Goal: Obtain resource: Download file/media

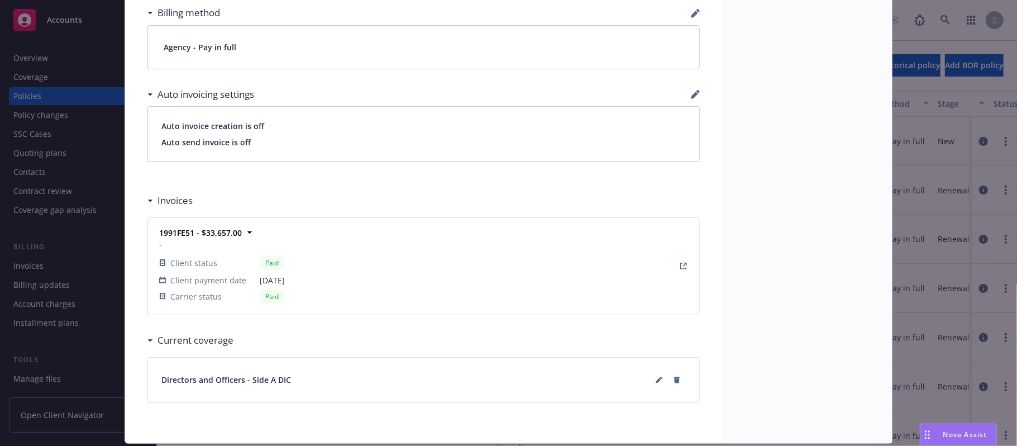
scroll to position [888, 0]
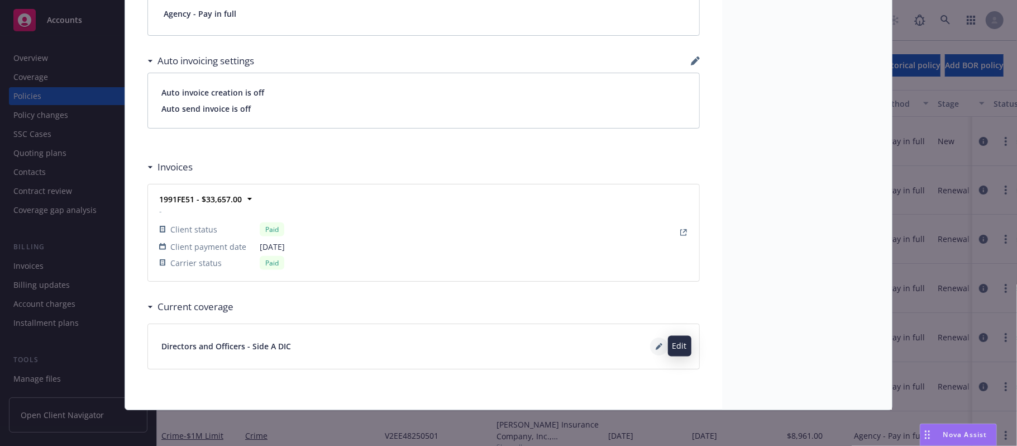
click at [650, 350] on button at bounding box center [659, 346] width 18 height 18
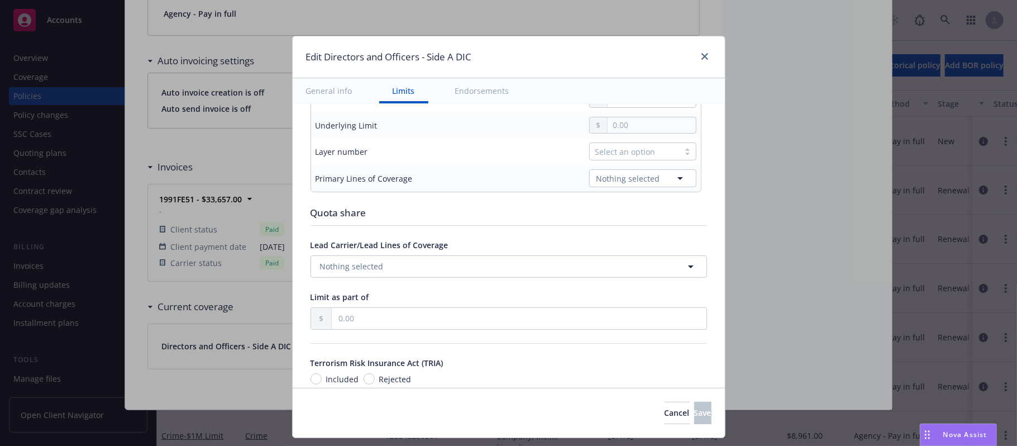
scroll to position [298, 0]
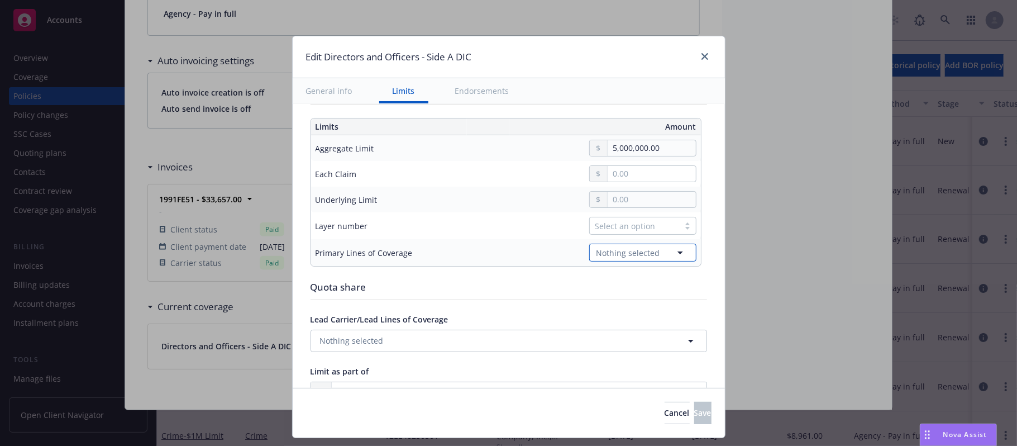
click at [674, 255] on icon "button" at bounding box center [680, 252] width 13 height 13
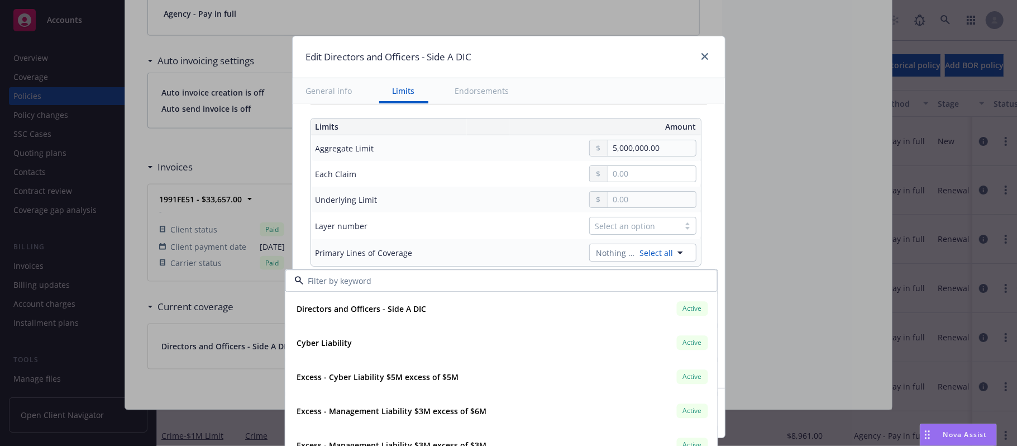
click at [544, 239] on td "Select an option" at bounding box center [590, 225] width 222 height 27
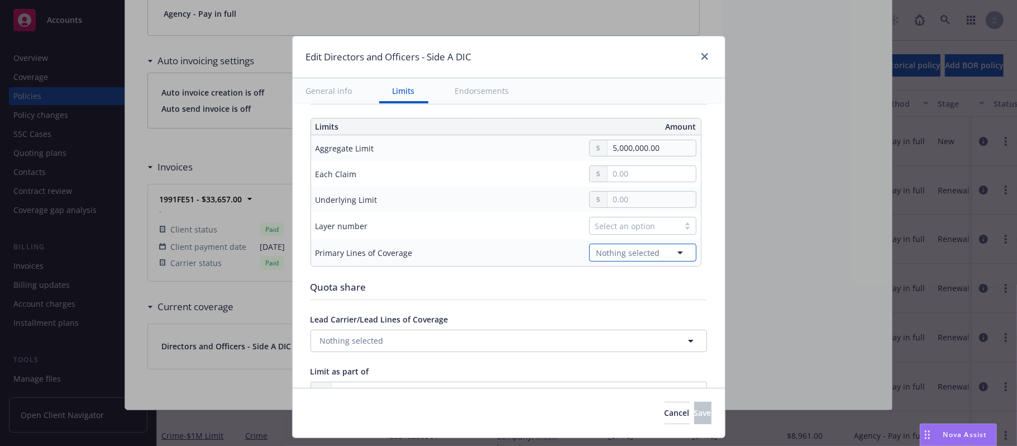
click at [674, 256] on icon "button" at bounding box center [680, 252] width 13 height 13
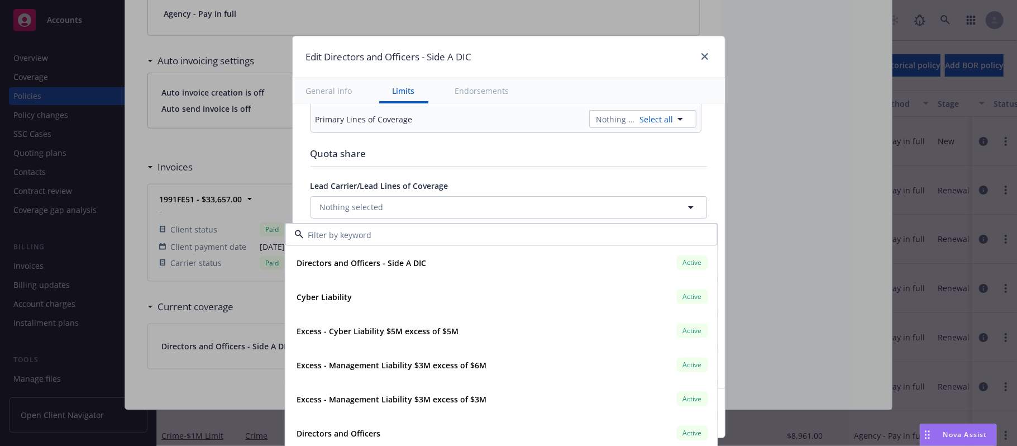
scroll to position [447, 0]
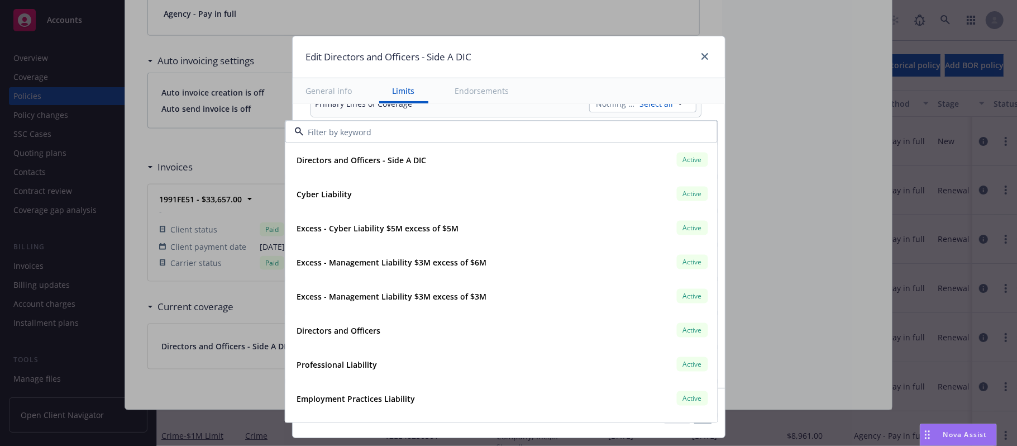
click at [861, 102] on div "Edit Directors and Officers - Side A DIC General info Limits Endorsements Displ…" at bounding box center [508, 223] width 1017 height 446
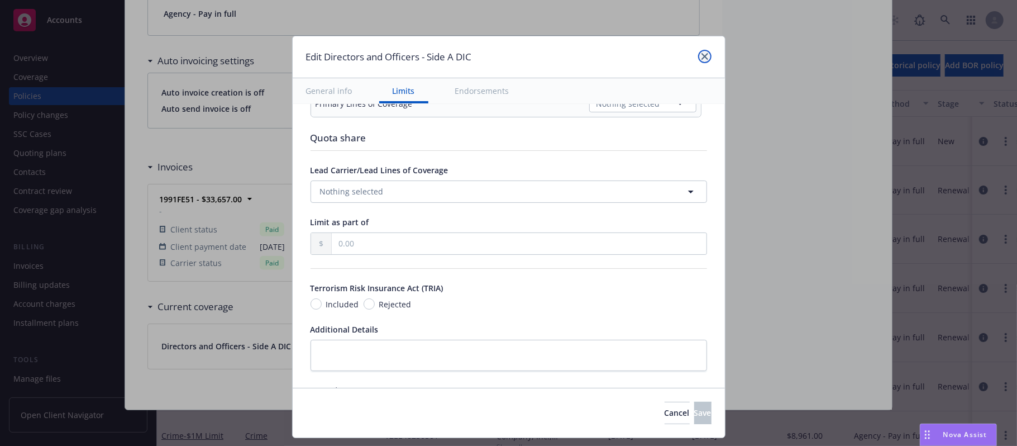
click at [702, 56] on icon "close" at bounding box center [705, 56] width 7 height 7
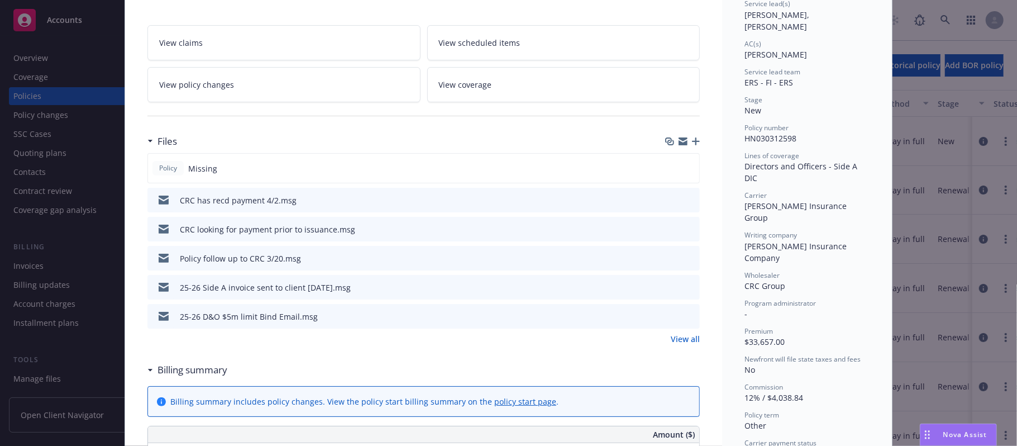
scroll to position [0, 0]
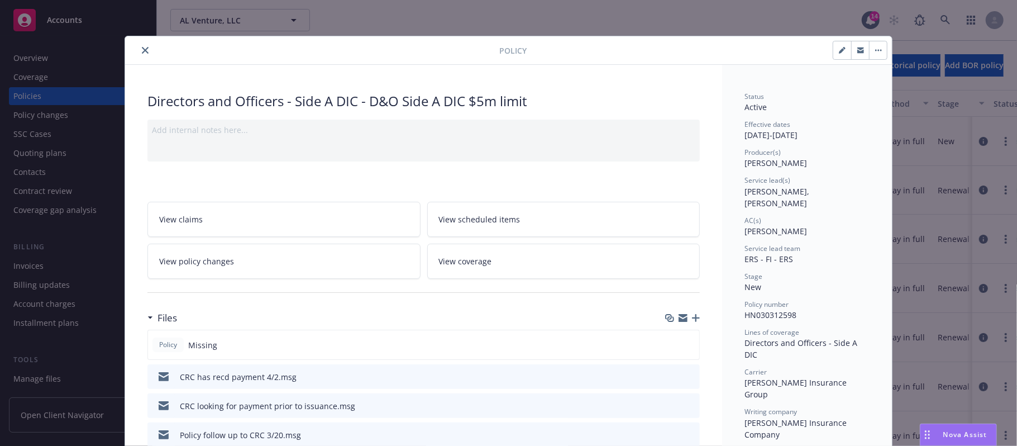
click at [142, 50] on icon "close" at bounding box center [145, 50] width 7 height 7
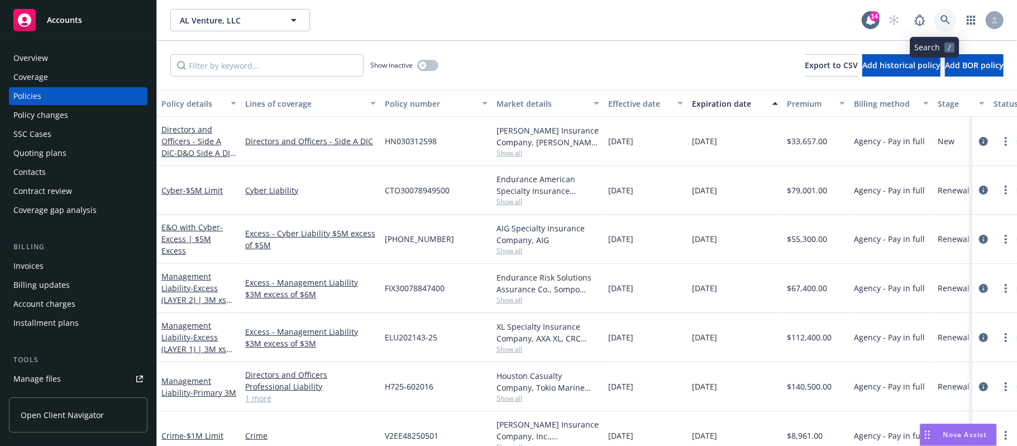
click at [941, 18] on icon at bounding box center [946, 20] width 10 height 10
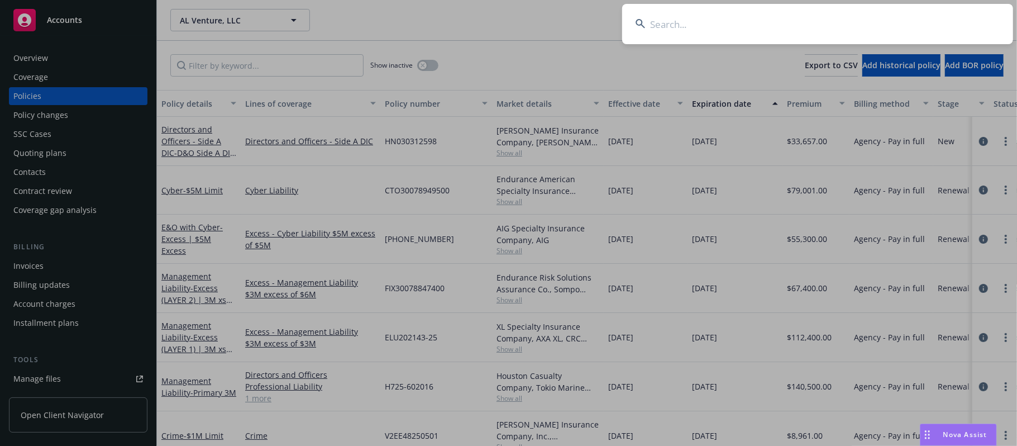
click at [781, 25] on input at bounding box center [817, 24] width 391 height 40
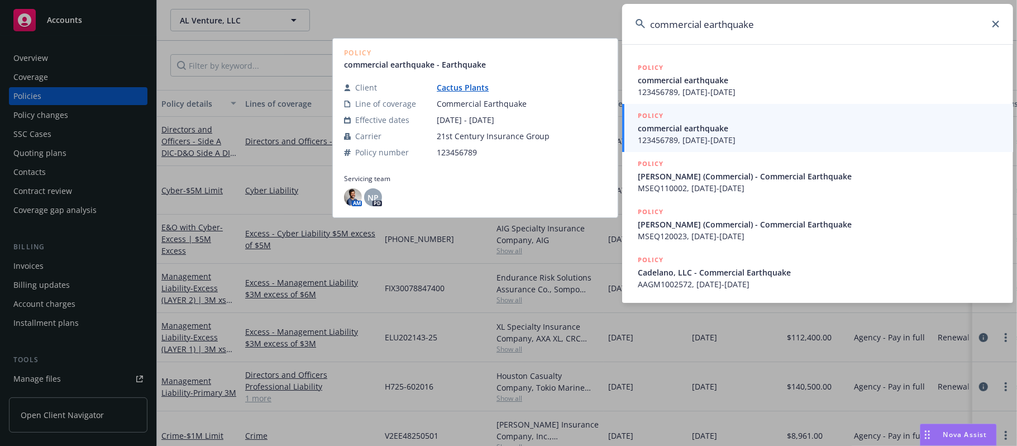
type input "commercial earthquake"
click at [686, 132] on span "commercial earthquake" at bounding box center [819, 128] width 362 height 12
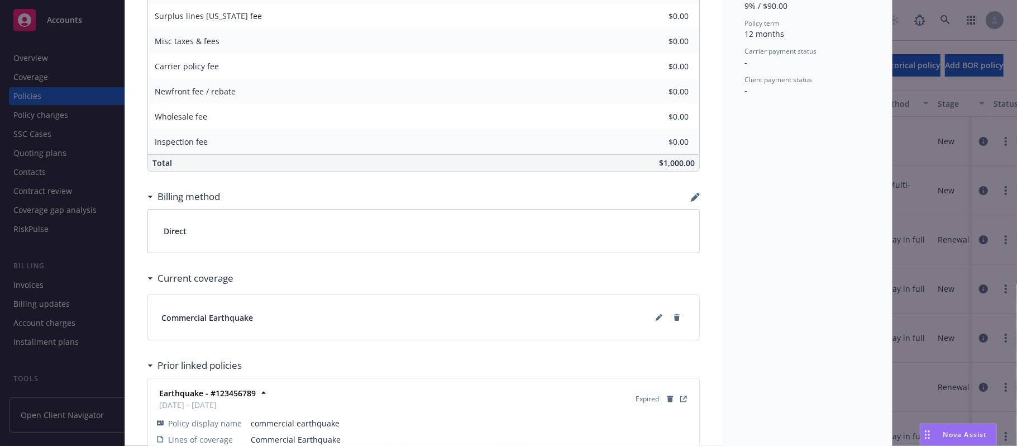
scroll to position [615, 0]
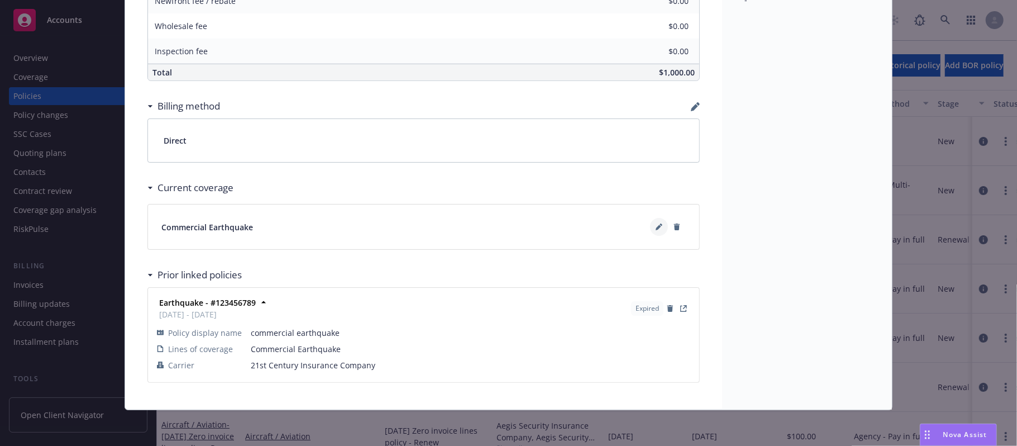
click at [656, 225] on icon at bounding box center [659, 226] width 7 height 7
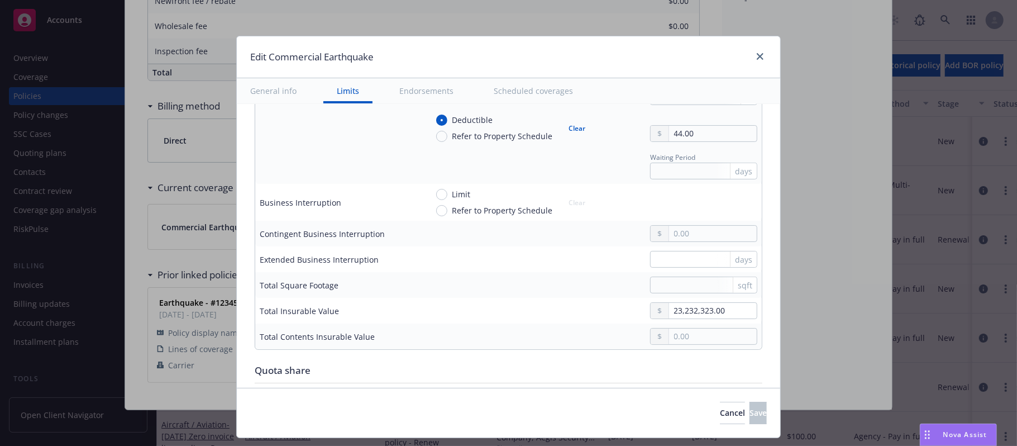
scroll to position [595, 0]
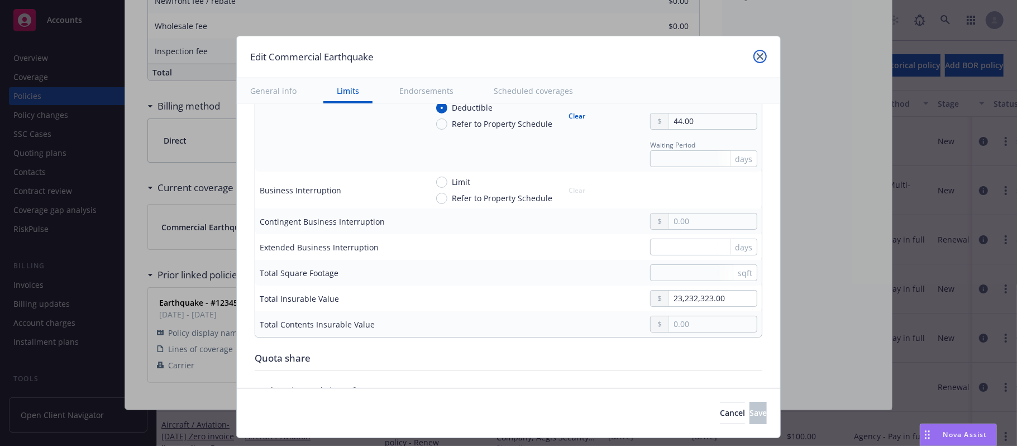
click at [757, 59] on icon "close" at bounding box center [760, 56] width 7 height 7
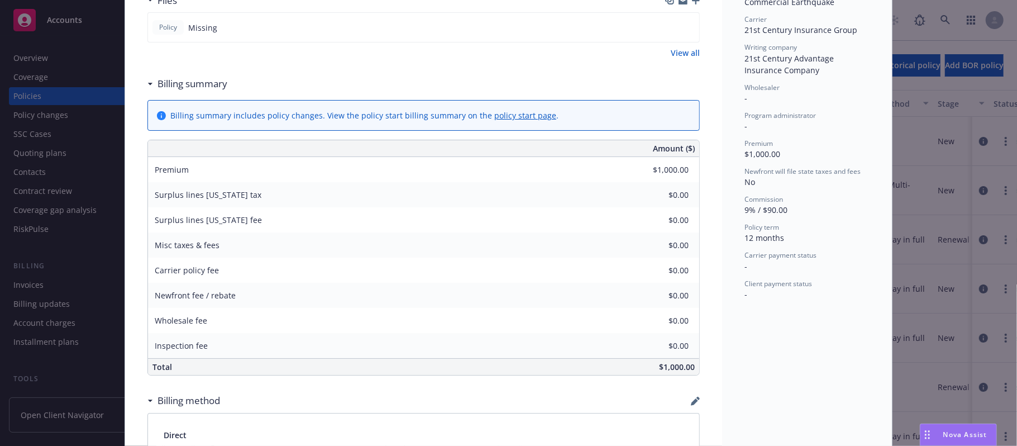
scroll to position [0, 0]
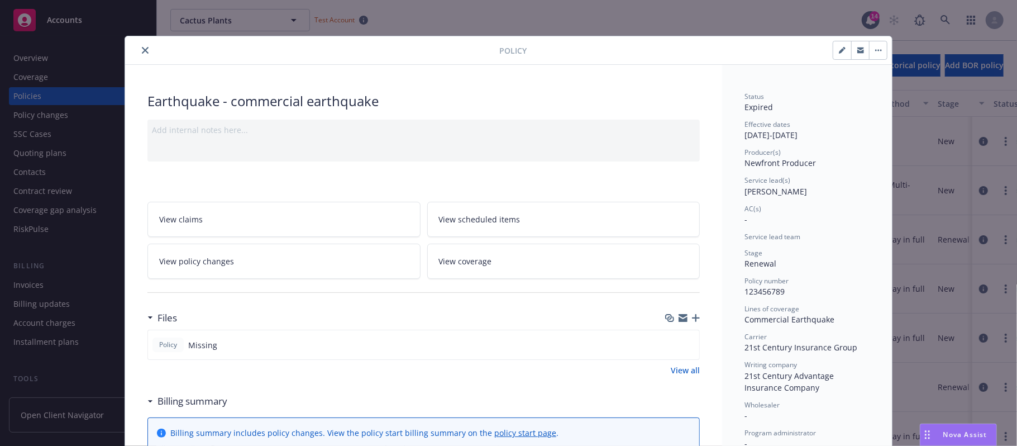
click at [142, 47] on icon "close" at bounding box center [145, 50] width 7 height 7
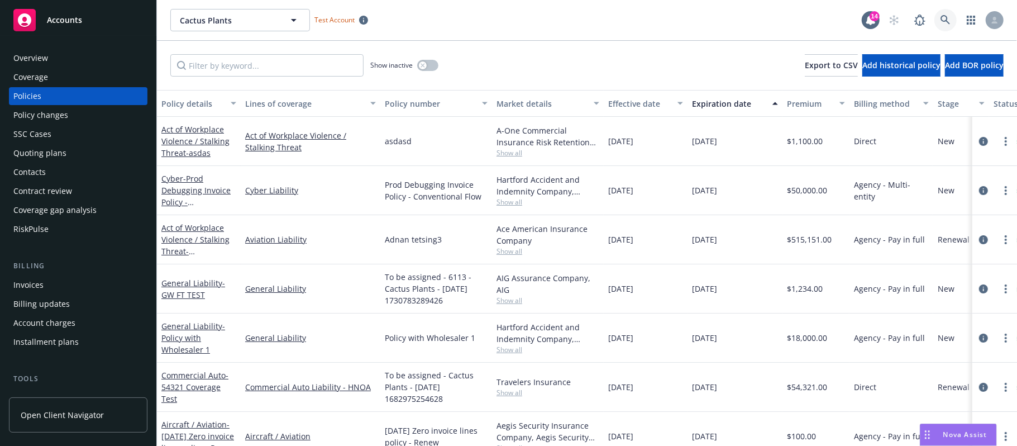
click at [946, 18] on icon at bounding box center [946, 20] width 10 height 10
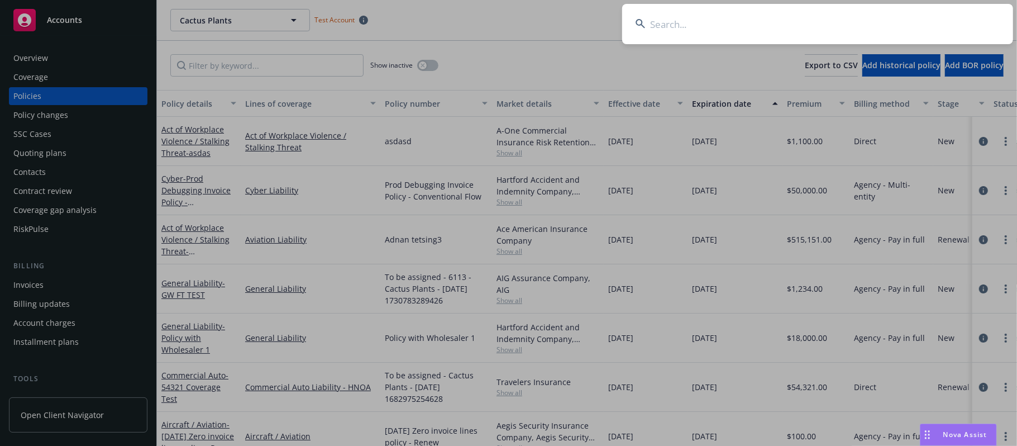
click at [678, 36] on input at bounding box center [817, 24] width 391 height 40
click at [665, 26] on input at bounding box center [817, 24] width 391 height 40
paste input "Corona Builders Masonry, Inc."
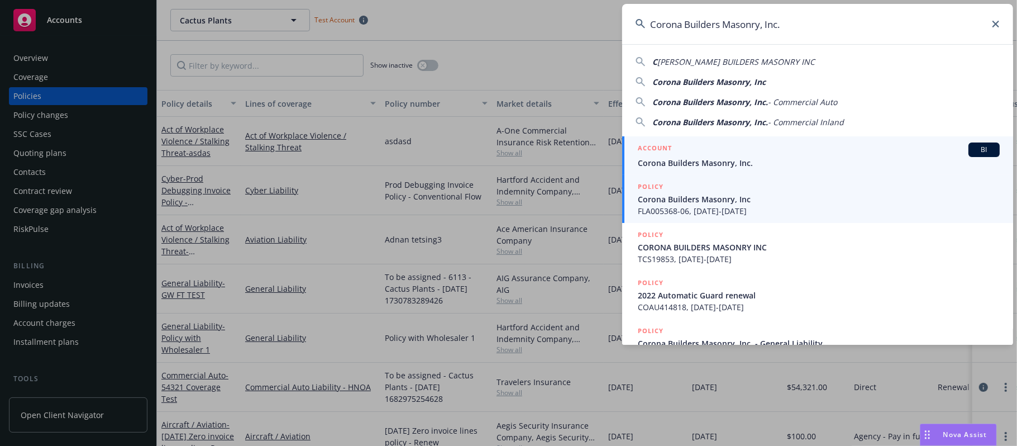
type input "Corona Builders Masonry, Inc."
click at [952, 151] on span "BI" at bounding box center [984, 150] width 22 height 10
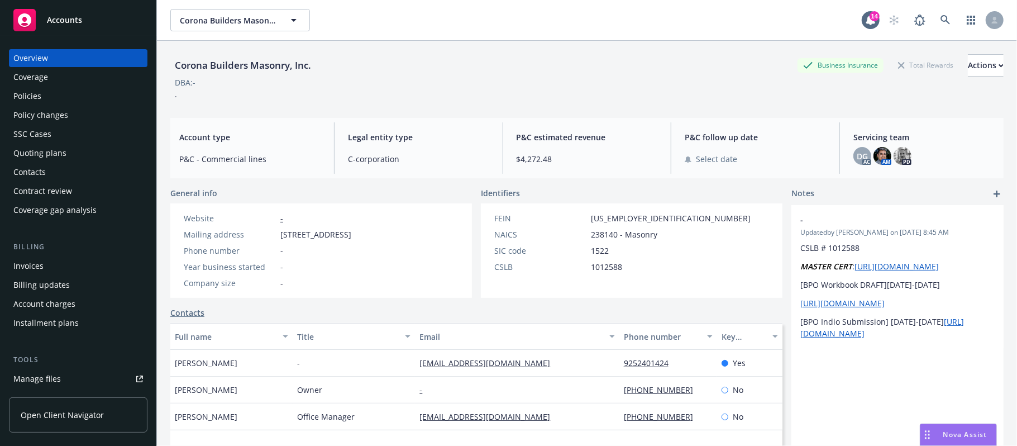
click at [22, 78] on div "Coverage" at bounding box center [30, 77] width 35 height 18
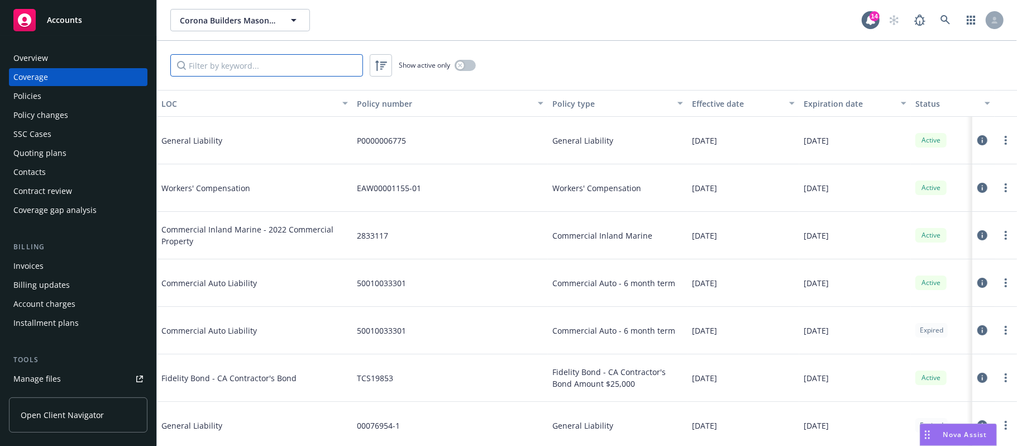
click at [259, 69] on input "Filter by keyword..." at bounding box center [266, 65] width 193 height 22
paste input "2833117"
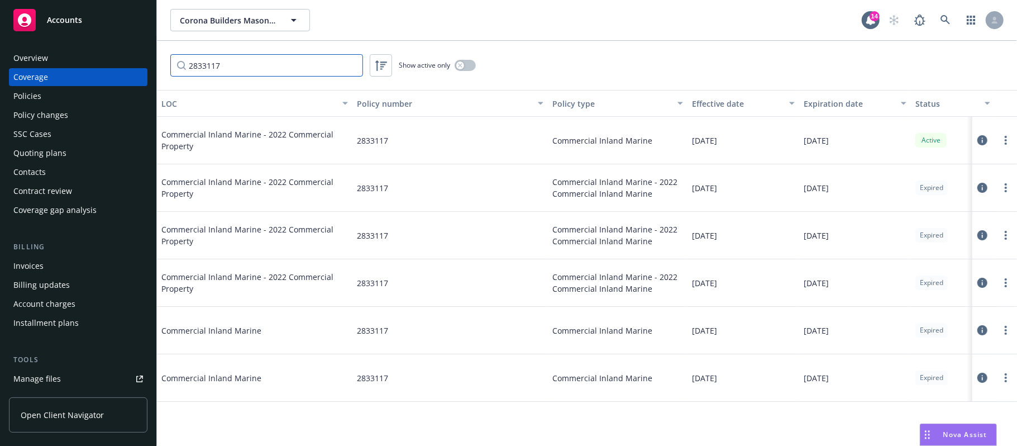
type input "2833117"
click at [952, 141] on icon at bounding box center [982, 140] width 10 height 10
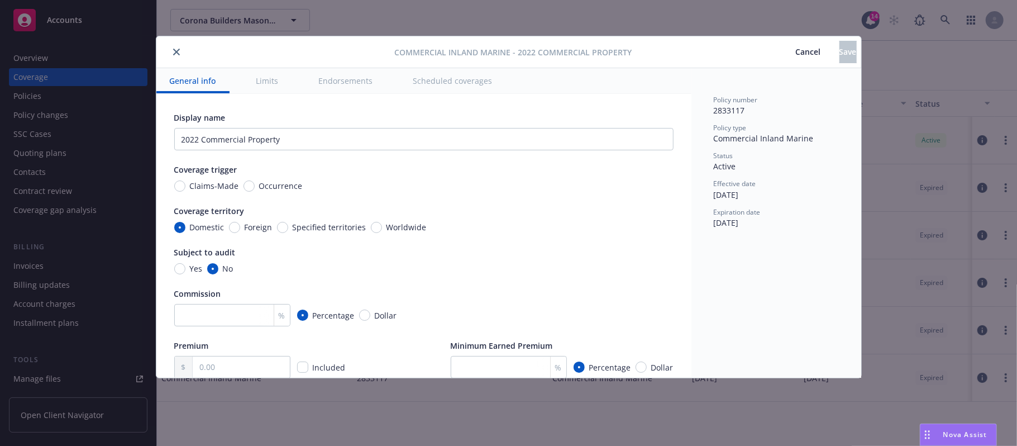
click at [175, 54] on icon "close" at bounding box center [176, 52] width 7 height 7
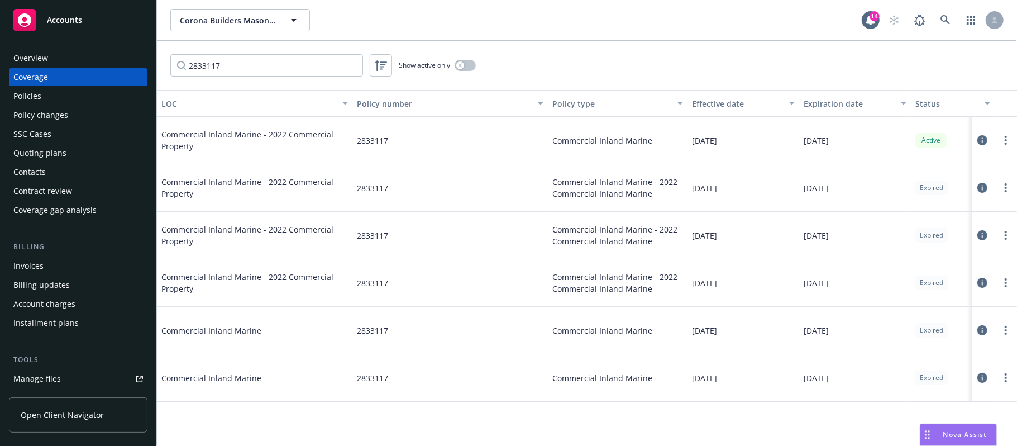
click at [195, 136] on span "Commercial Inland Marine - 2022 Commercial Property" at bounding box center [254, 139] width 187 height 23
click at [952, 139] on icon at bounding box center [982, 140] width 10 height 10
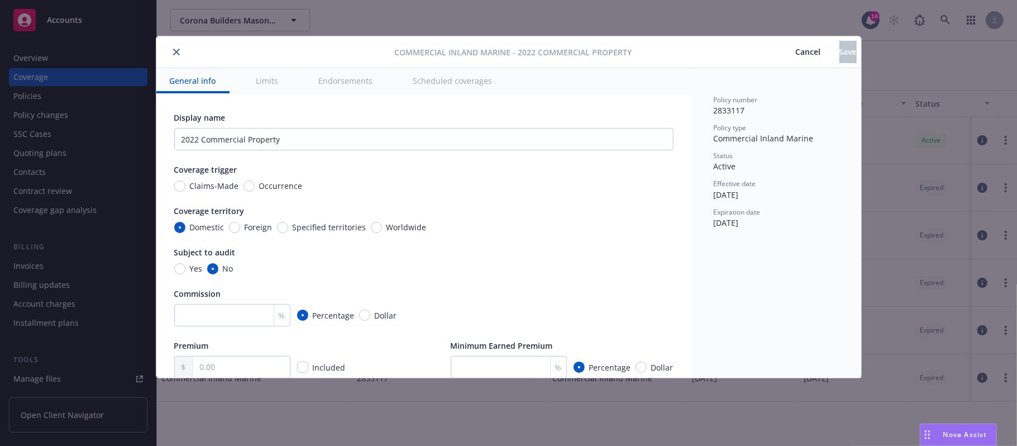
click at [173, 50] on icon "close" at bounding box center [176, 52] width 7 height 7
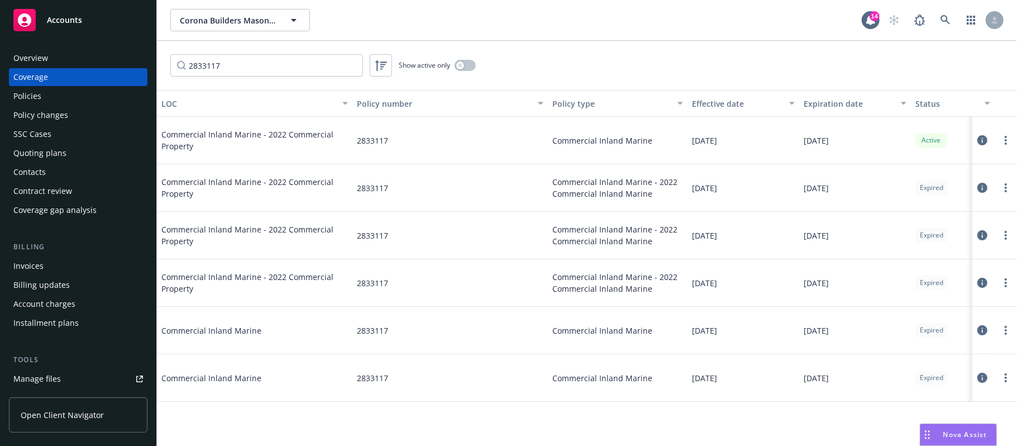
click at [28, 94] on div "Policies" at bounding box center [27, 96] width 28 height 18
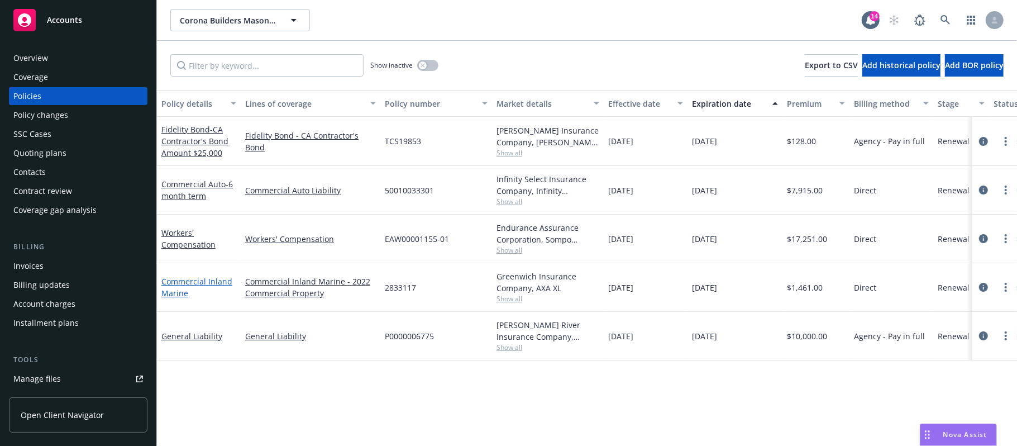
click at [182, 283] on link "Commercial Inland Marine" at bounding box center [196, 287] width 71 height 22
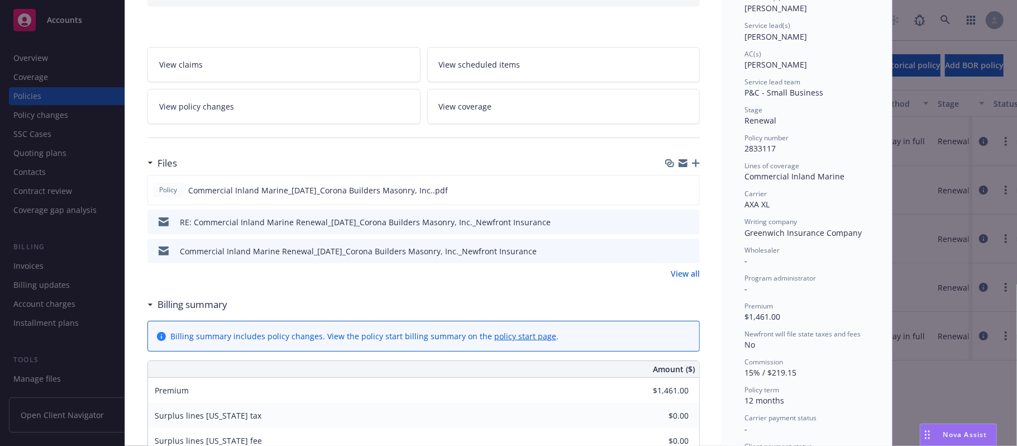
scroll to position [149, 0]
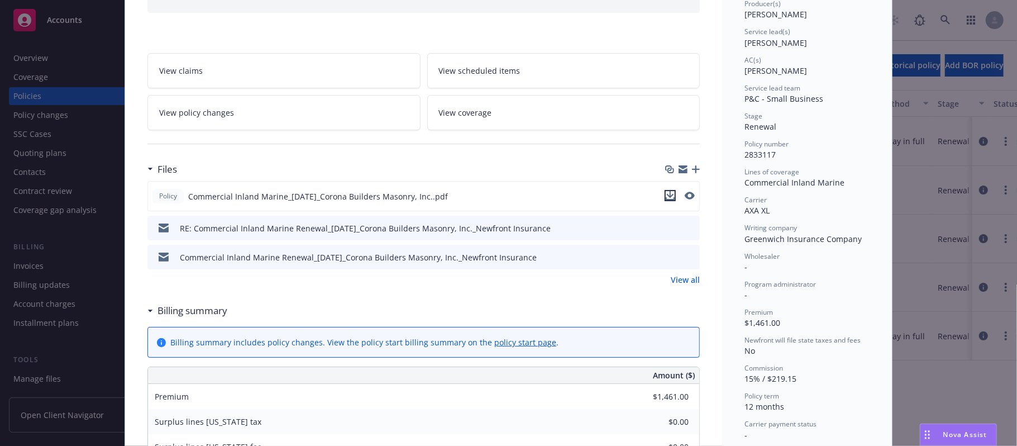
click at [667, 195] on icon "download file" at bounding box center [670, 194] width 7 height 7
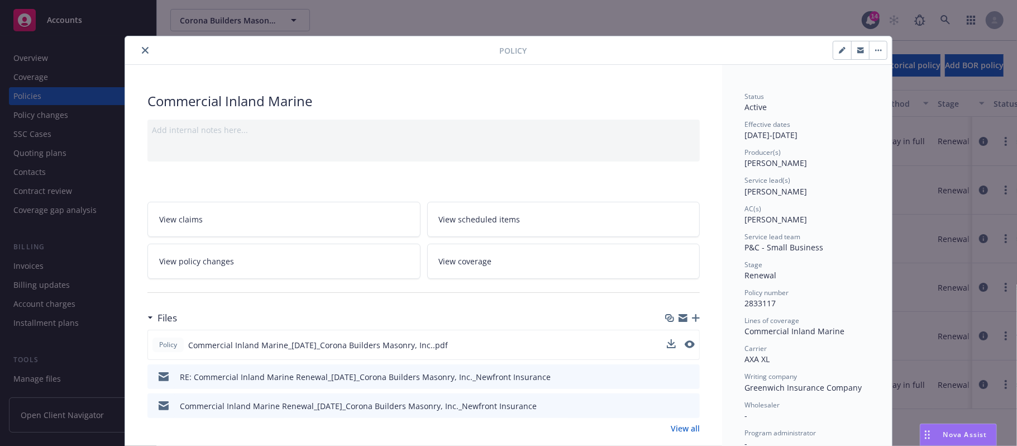
click at [142, 50] on icon "close" at bounding box center [145, 50] width 7 height 7
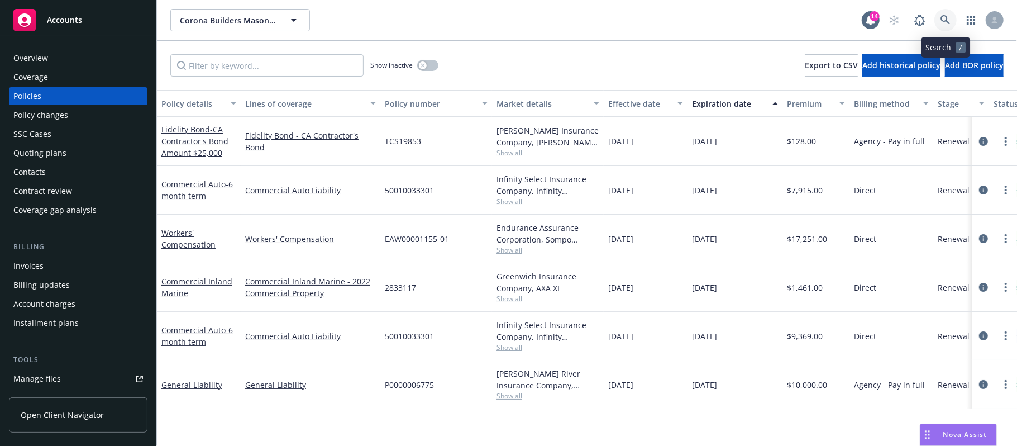
click at [945, 16] on icon at bounding box center [946, 20] width 10 height 10
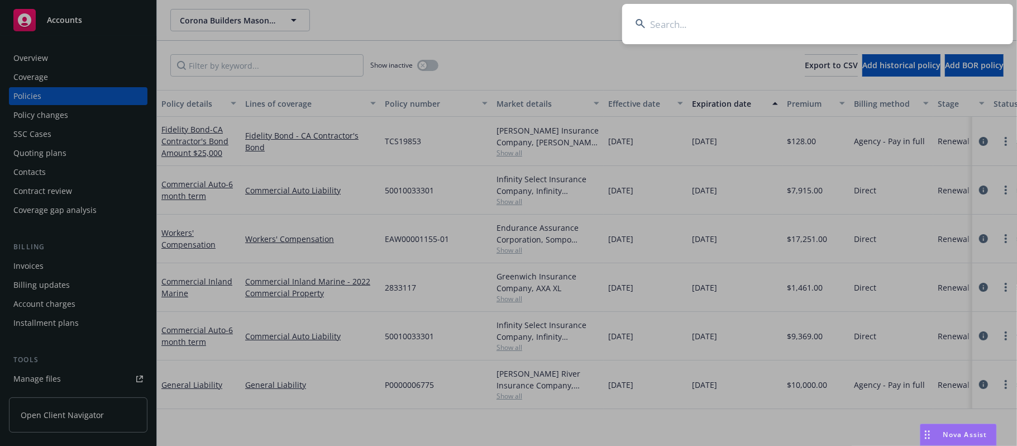
click at [709, 21] on input at bounding box center [817, 24] width 391 height 40
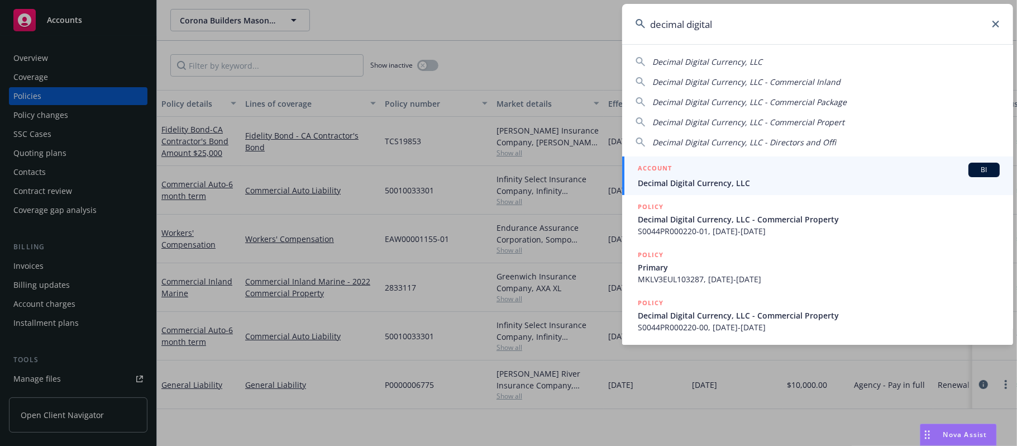
type input "decimal digital"
click at [952, 168] on span "BI" at bounding box center [984, 170] width 22 height 10
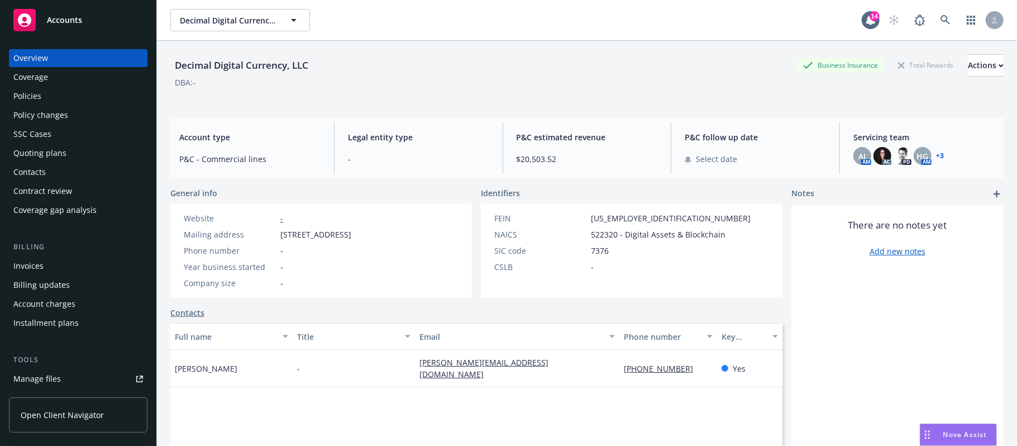
click at [16, 94] on div "Policies" at bounding box center [27, 96] width 28 height 18
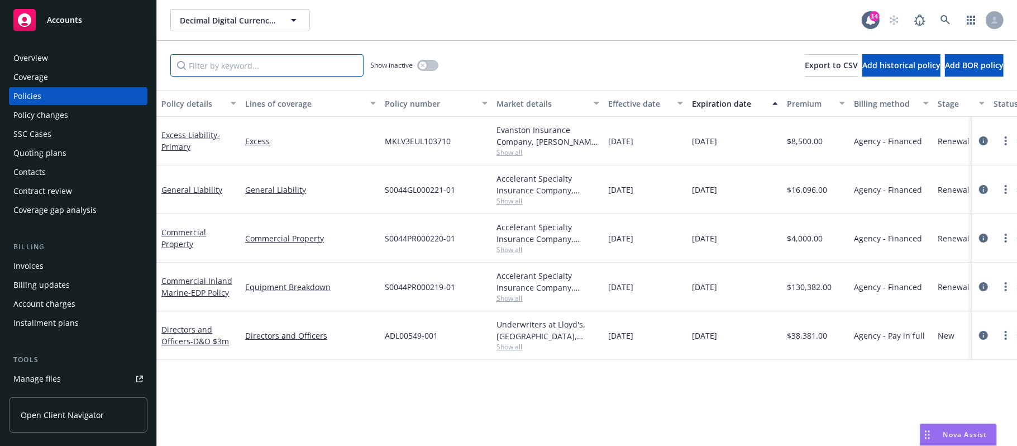
click at [221, 65] on input "Filter by keyword..." at bounding box center [266, 65] width 193 height 22
paste input "S0044PR000219-01"
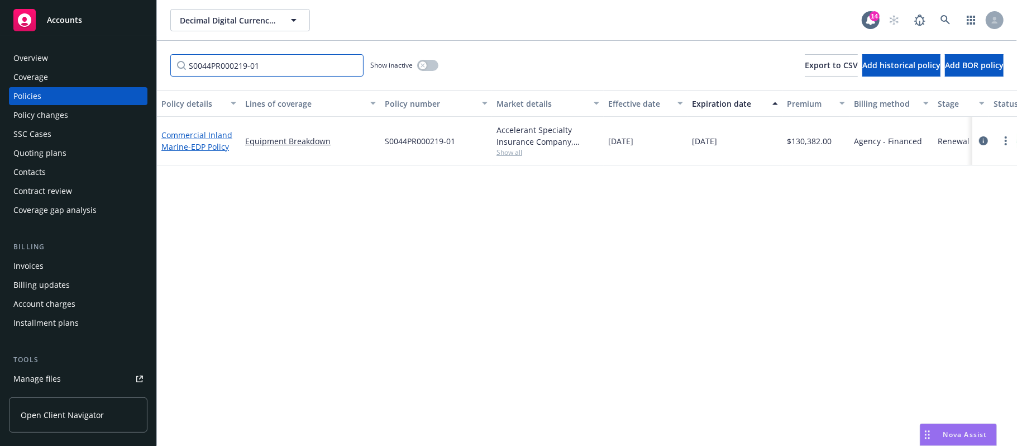
type input "S0044PR000219-01"
click at [186, 144] on link "Commercial Inland Marine - EDP Policy" at bounding box center [196, 141] width 71 height 22
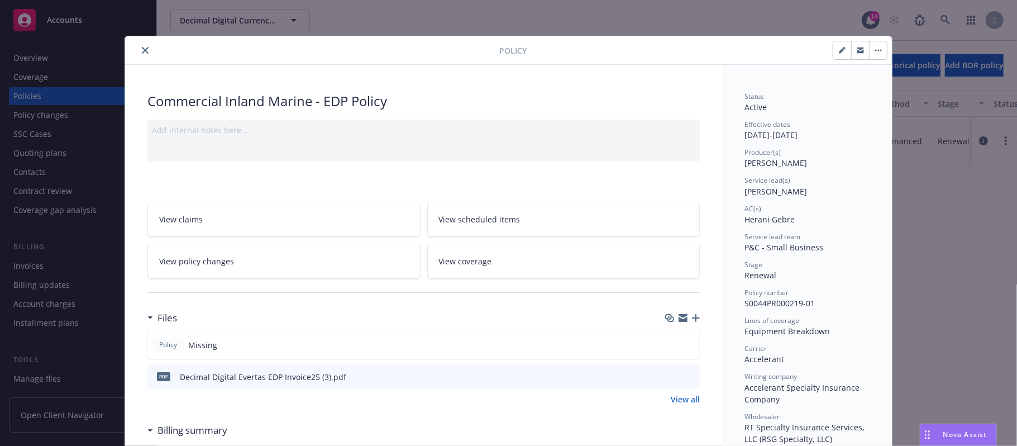
click at [142, 50] on icon "close" at bounding box center [145, 50] width 7 height 7
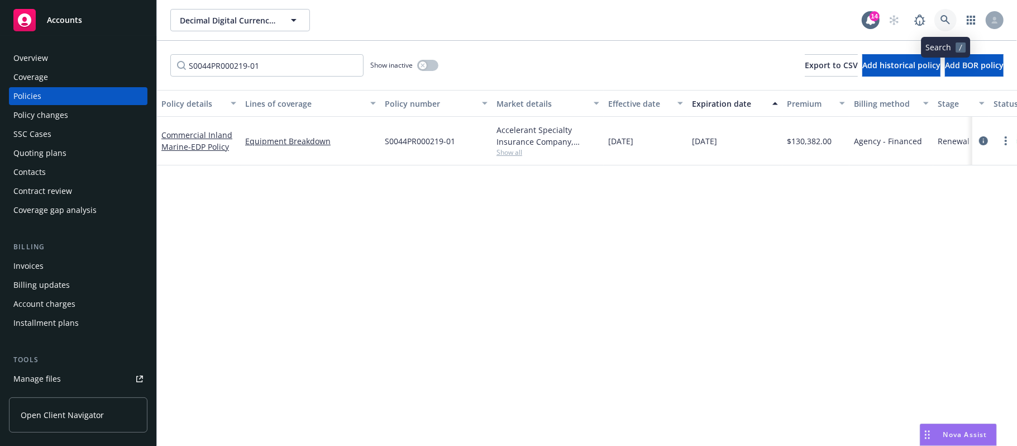
click at [946, 16] on icon at bounding box center [945, 19] width 9 height 9
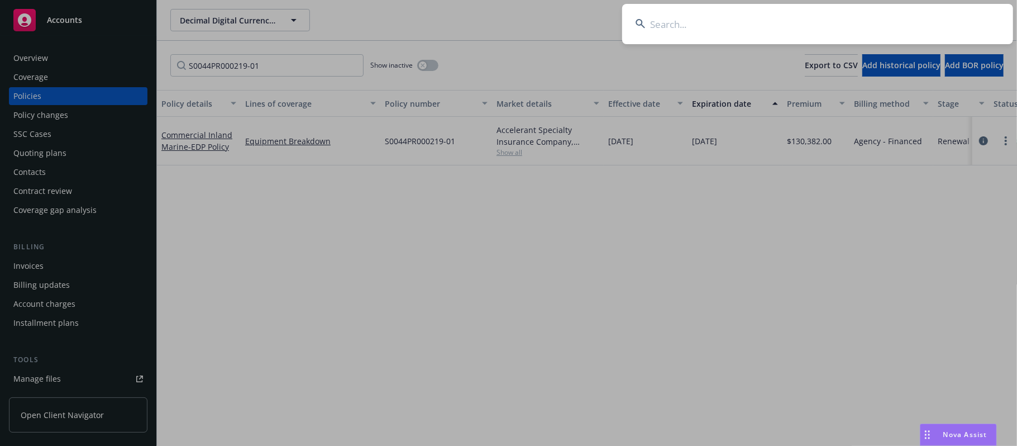
click at [687, 32] on input at bounding box center [817, 24] width 391 height 40
paste input "EPRR SolarCo Fund 1, LLC"
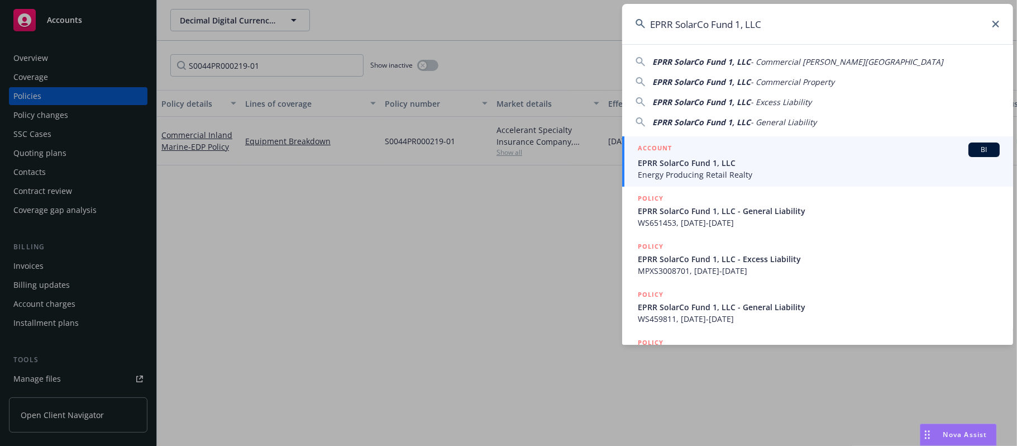
type input "EPRR SolarCo Fund 1, LLC"
click at [952, 147] on span "BI" at bounding box center [984, 150] width 22 height 10
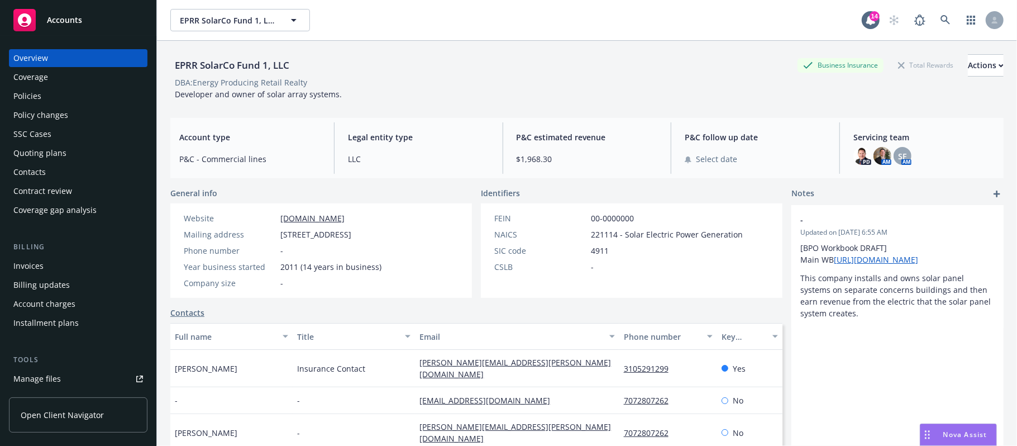
click at [17, 94] on div "Policies" at bounding box center [27, 96] width 28 height 18
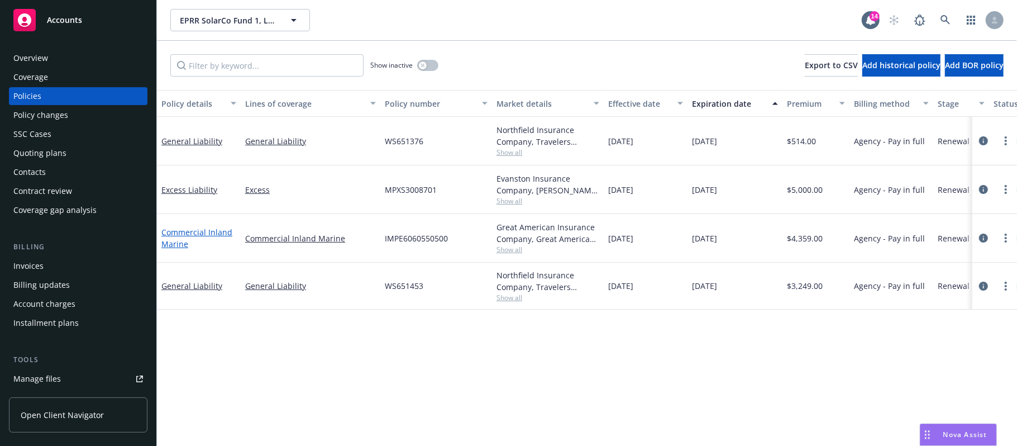
click at [191, 230] on link "Commercial Inland Marine" at bounding box center [196, 238] width 71 height 22
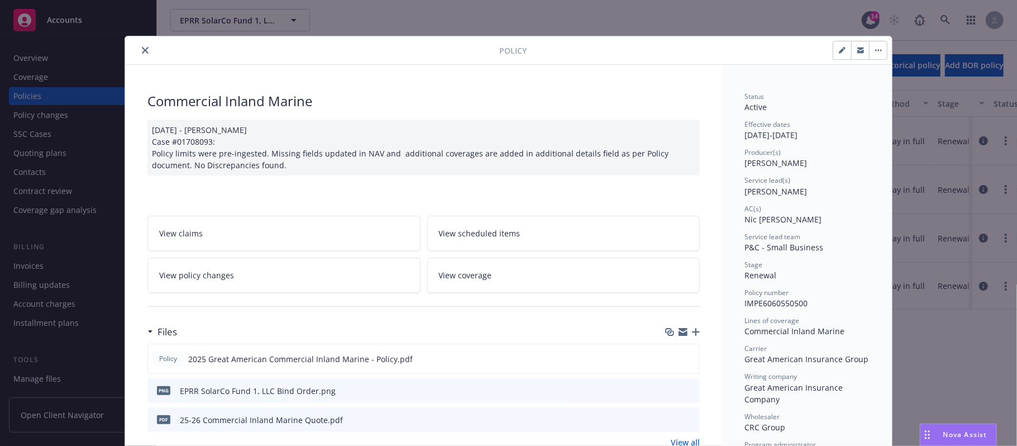
scroll to position [74, 0]
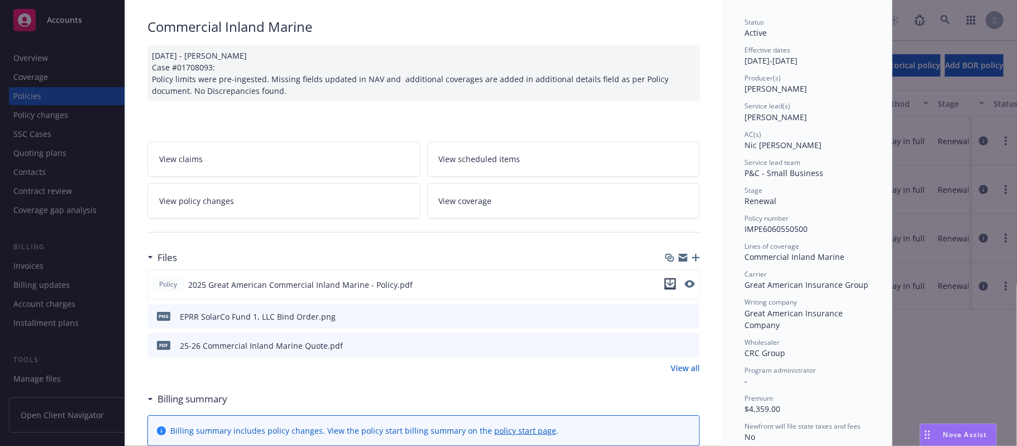
click at [666, 287] on icon "download file" at bounding box center [670, 283] width 9 height 9
